Goal: Feedback & Contribution: Leave review/rating

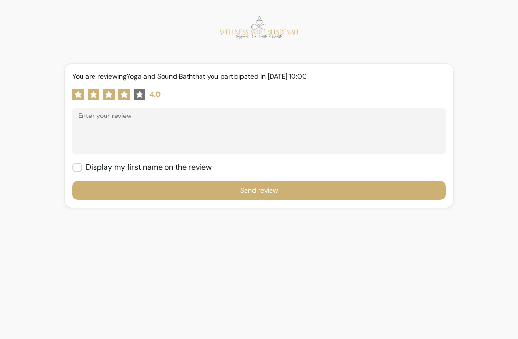
click at [142, 97] on icon at bounding box center [140, 95] width 8 height 8
click at [156, 126] on textarea "Enter your review" at bounding box center [259, 135] width 362 height 29
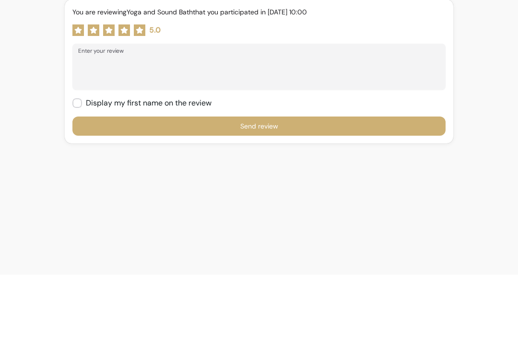
type textarea "*"
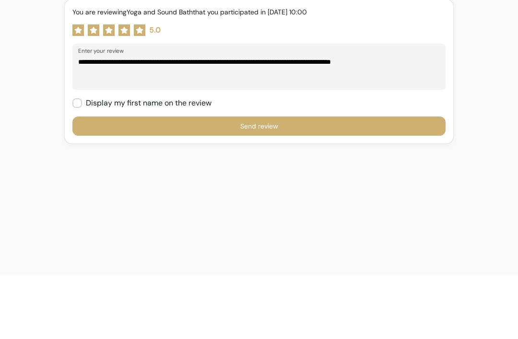
type textarea "**********"
click at [304, 181] on button "Send review" at bounding box center [258, 190] width 373 height 19
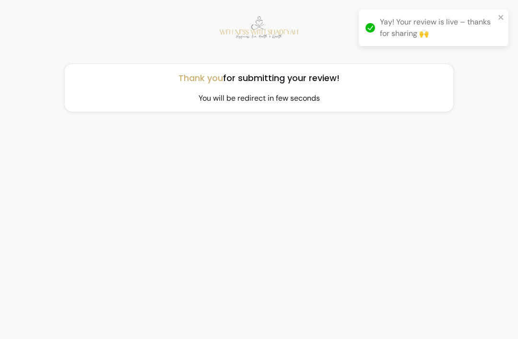
click at [421, 37] on div "Yay! Your review is live – thanks for sharing 🙌" at bounding box center [437, 27] width 115 height 23
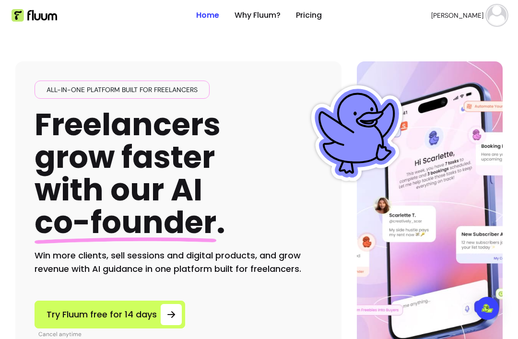
click at [208, 17] on link "Home" at bounding box center [207, 16] width 23 height 12
click at [471, 17] on span "[PERSON_NAME]" at bounding box center [457, 16] width 52 height 10
click at [448, 39] on span "Account" at bounding box center [464, 38] width 67 height 9
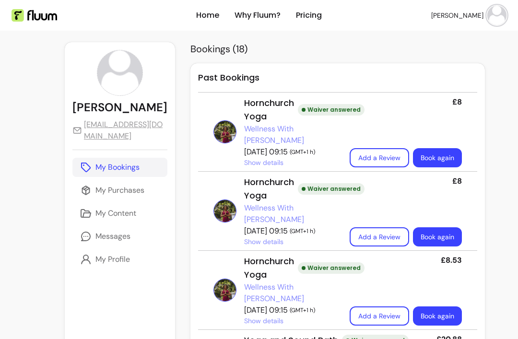
click at [107, 242] on p "Messages" at bounding box center [112, 237] width 35 height 12
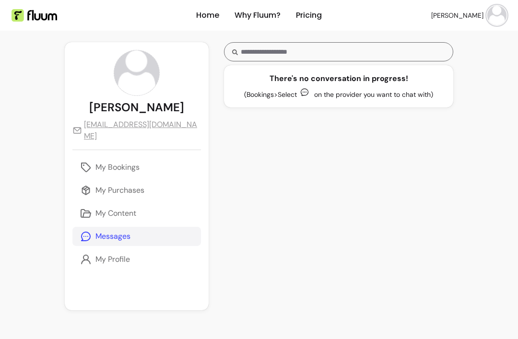
click at [119, 289] on div "**********" at bounding box center [137, 176] width 144 height 268
click at [127, 254] on p "My Profile" at bounding box center [112, 260] width 35 height 12
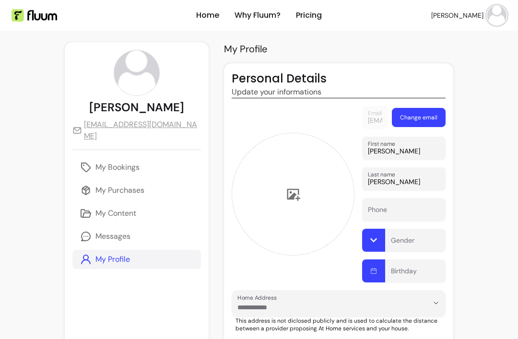
click at [138, 185] on p "My Purchases" at bounding box center [119, 191] width 49 height 12
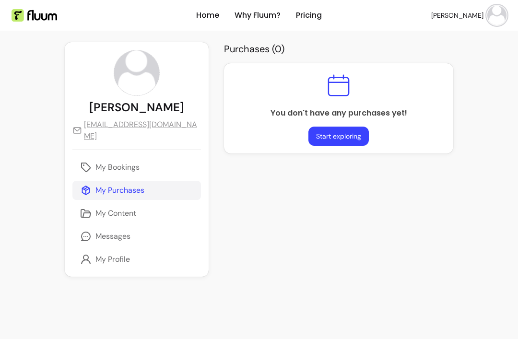
click at [135, 162] on p "My Bookings" at bounding box center [117, 168] width 44 height 12
